Goal: Find specific page/section: Find specific page/section

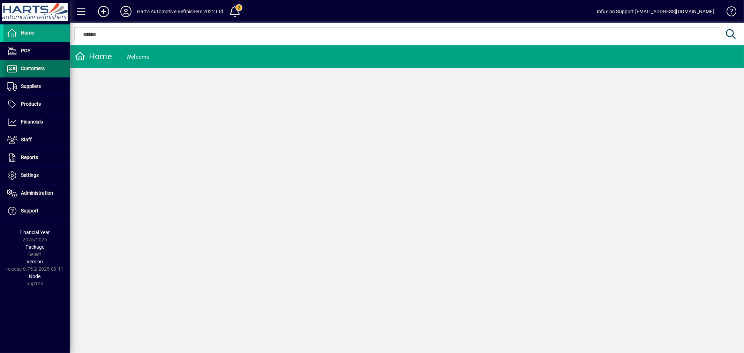
click at [22, 68] on span "Customers" at bounding box center [33, 69] width 24 height 6
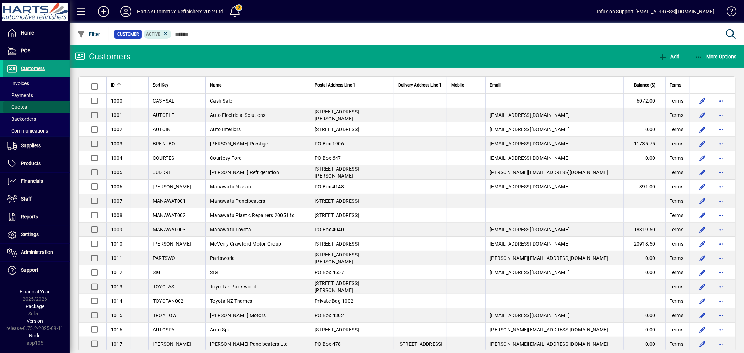
click at [31, 107] on span at bounding box center [36, 107] width 66 height 17
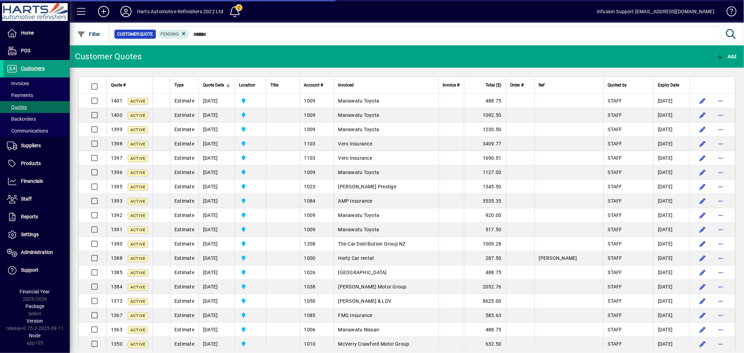
click at [317, 99] on td "1009" at bounding box center [316, 101] width 34 height 14
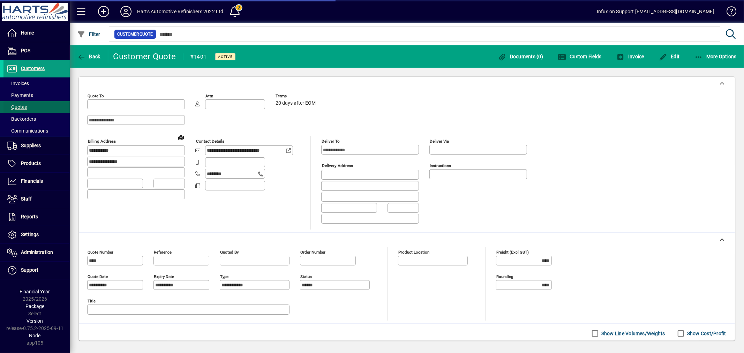
type input "**********"
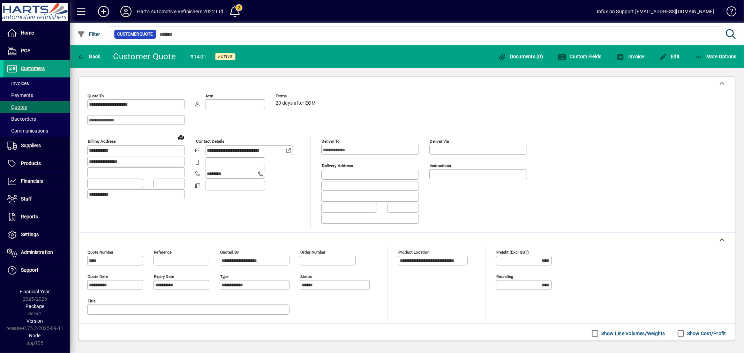
click at [120, 8] on icon at bounding box center [126, 11] width 14 height 11
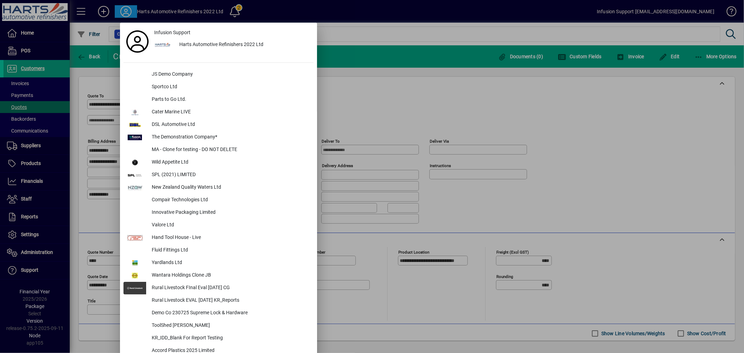
scroll to position [1427, 0]
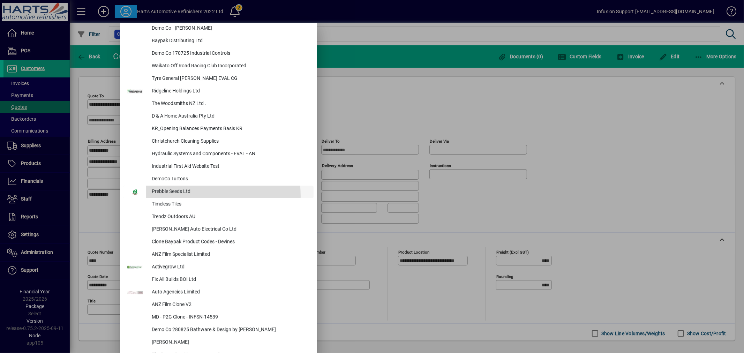
click at [173, 196] on div "Prebble Seeds Ltd" at bounding box center [229, 191] width 167 height 13
